Goal: Find specific page/section: Find specific page/section

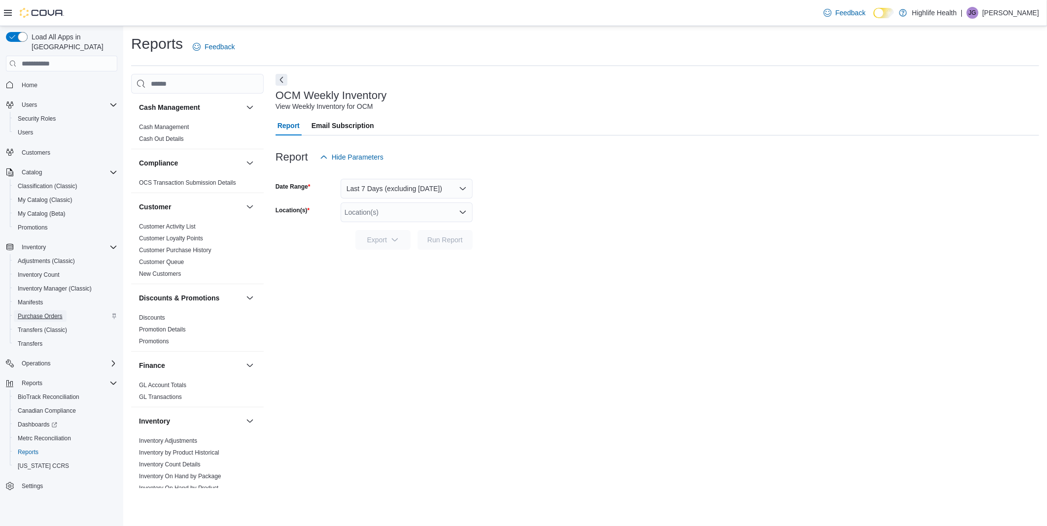
click at [50, 312] on span "Purchase Orders" at bounding box center [40, 316] width 45 height 8
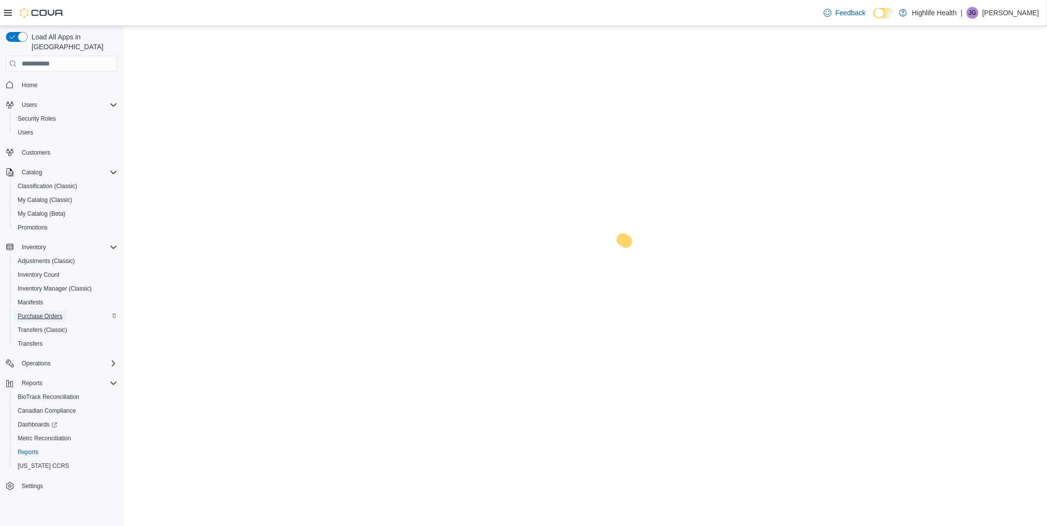
click at [52, 312] on span "Purchase Orders" at bounding box center [40, 316] width 45 height 8
click at [35, 312] on span "Purchase Orders" at bounding box center [40, 316] width 45 height 8
click at [31, 312] on span "Purchase Orders" at bounding box center [40, 316] width 45 height 8
